Goal: Transaction & Acquisition: Purchase product/service

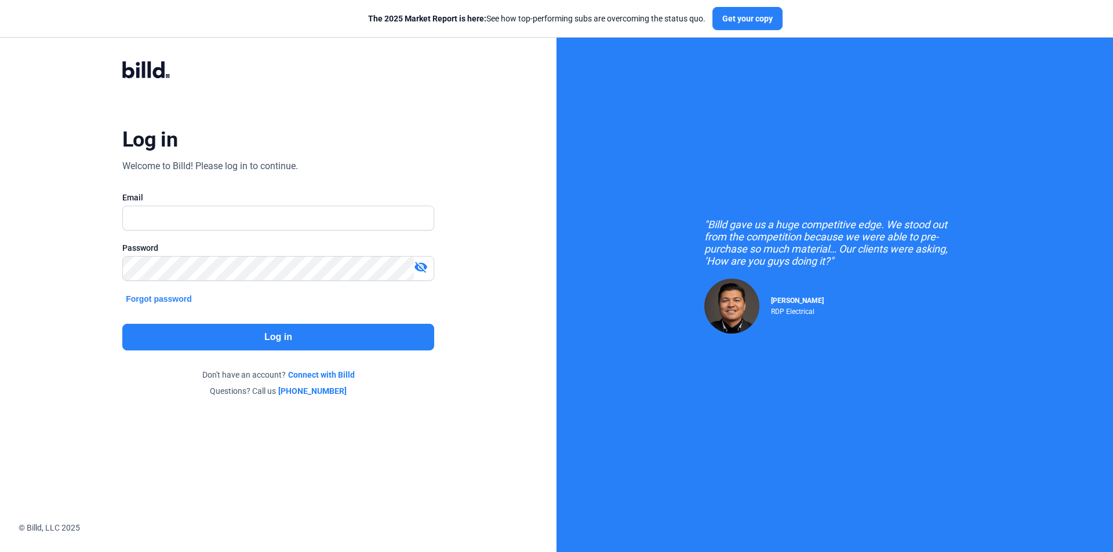
click at [259, 205] on div "Email" at bounding box center [278, 217] width 312 height 50
click at [250, 218] on input "text" at bounding box center [272, 218] width 298 height 24
type input "[EMAIL_ADDRESS][DOMAIN_NAME]"
click at [202, 339] on button "Log in" at bounding box center [278, 337] width 312 height 27
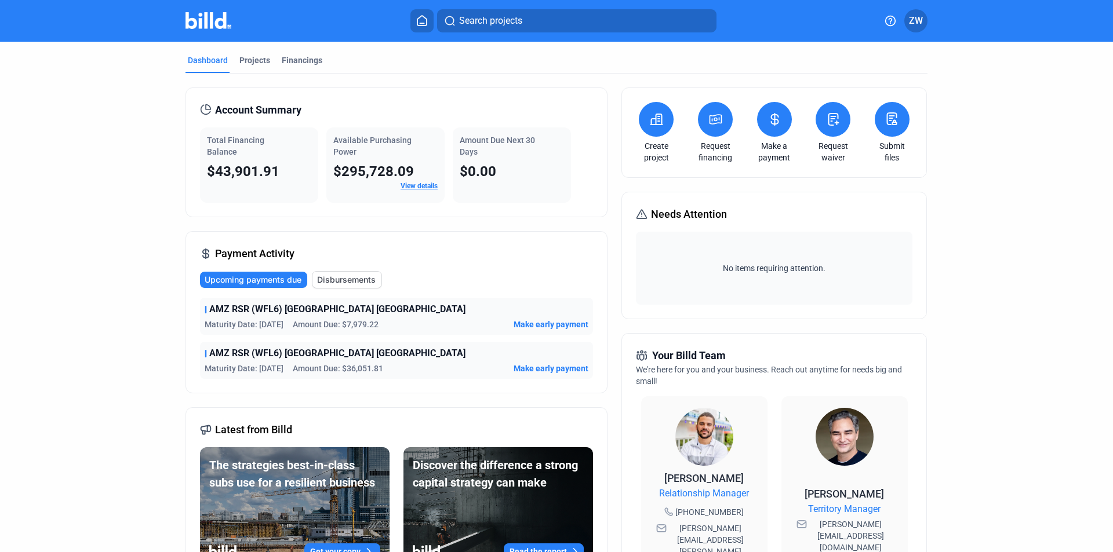
click at [720, 122] on icon at bounding box center [715, 119] width 14 height 14
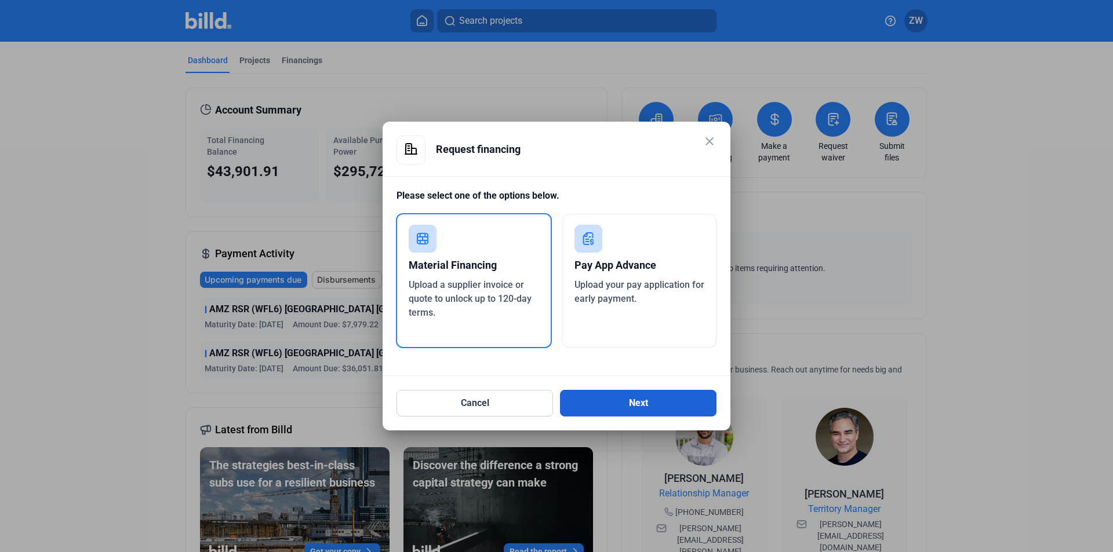
click at [638, 406] on button "Next" at bounding box center [638, 403] width 157 height 27
